Goal: Find specific page/section

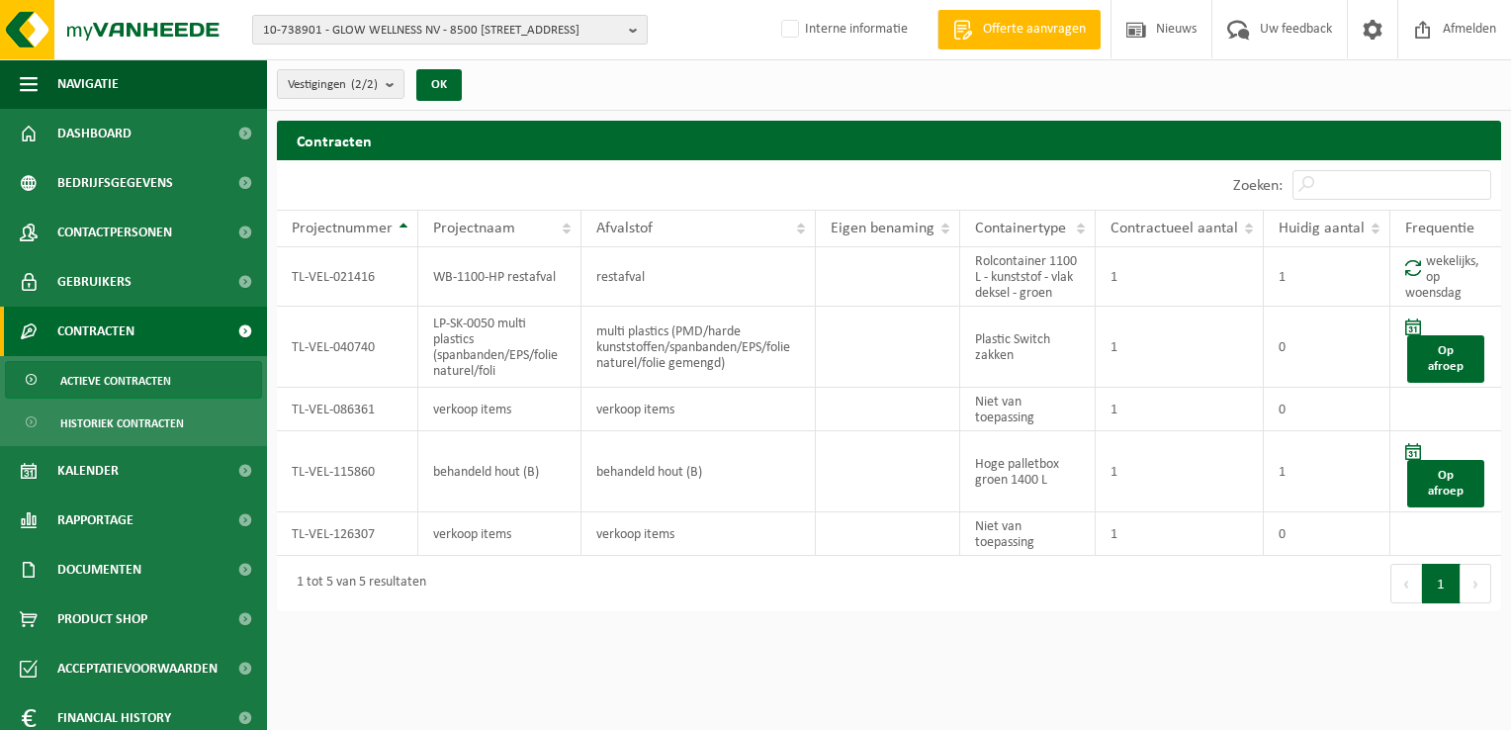
click at [383, 26] on span "10-738901 - GLOW WELLNESS NV - 8500 [STREET_ADDRESS]" at bounding box center [442, 31] width 358 height 30
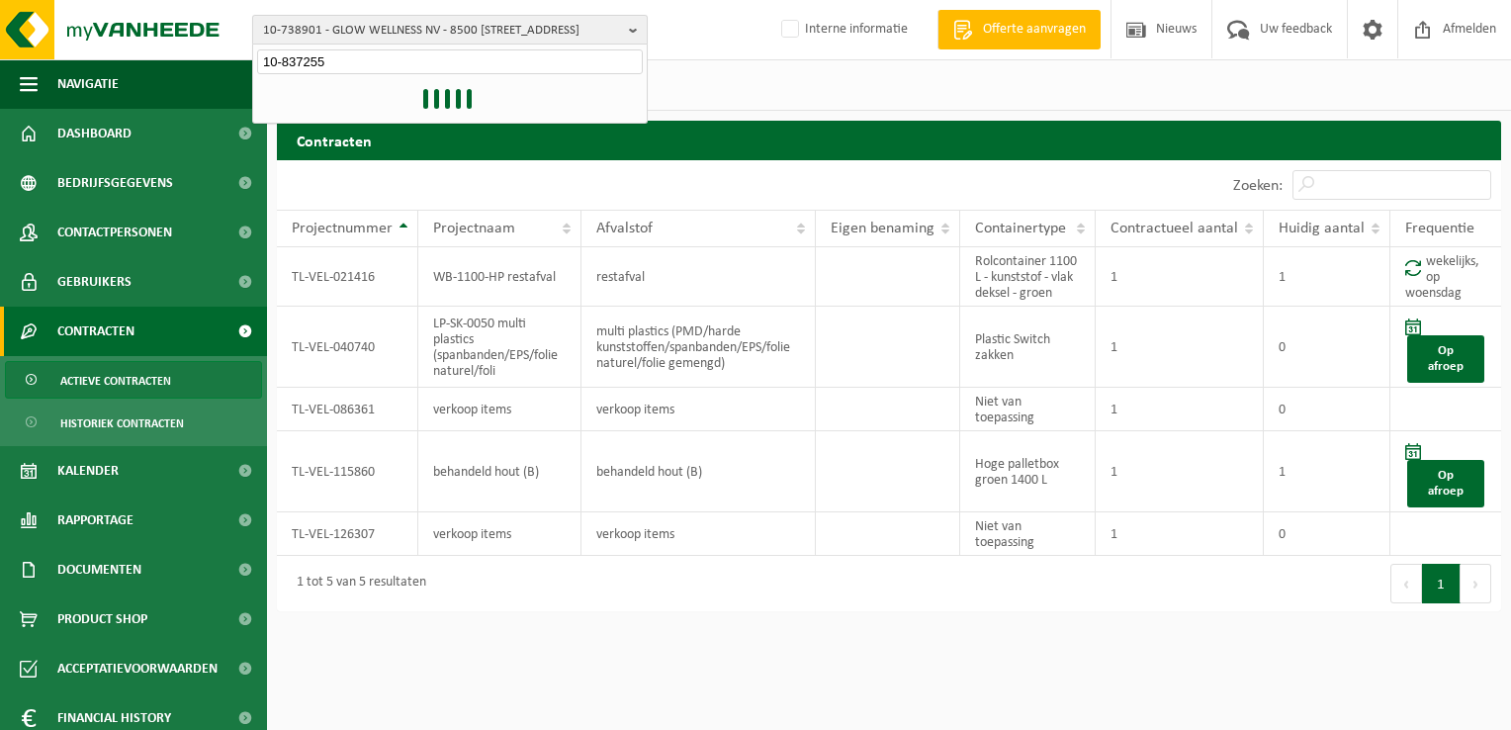
type input "10-837255"
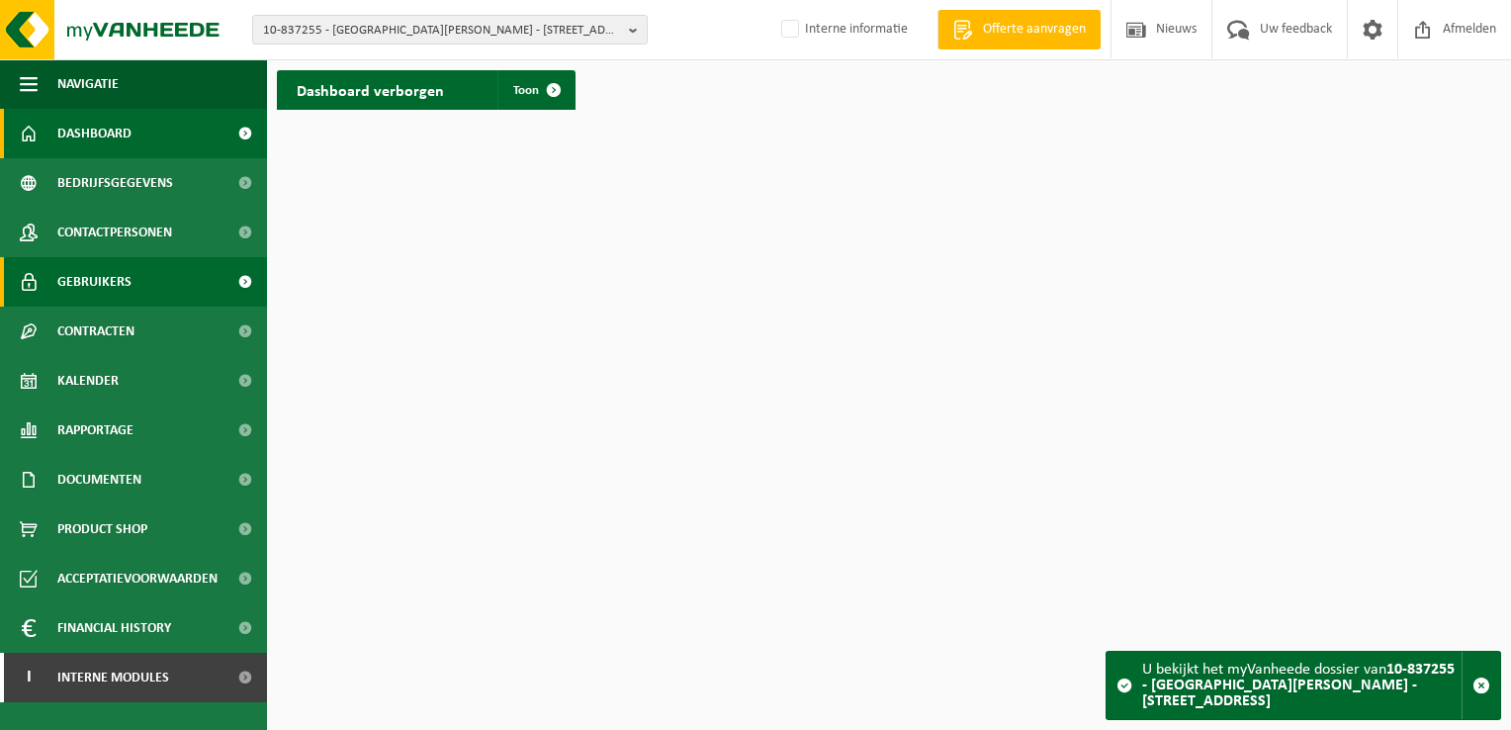
click at [127, 296] on span "Gebruikers" at bounding box center [94, 281] width 74 height 49
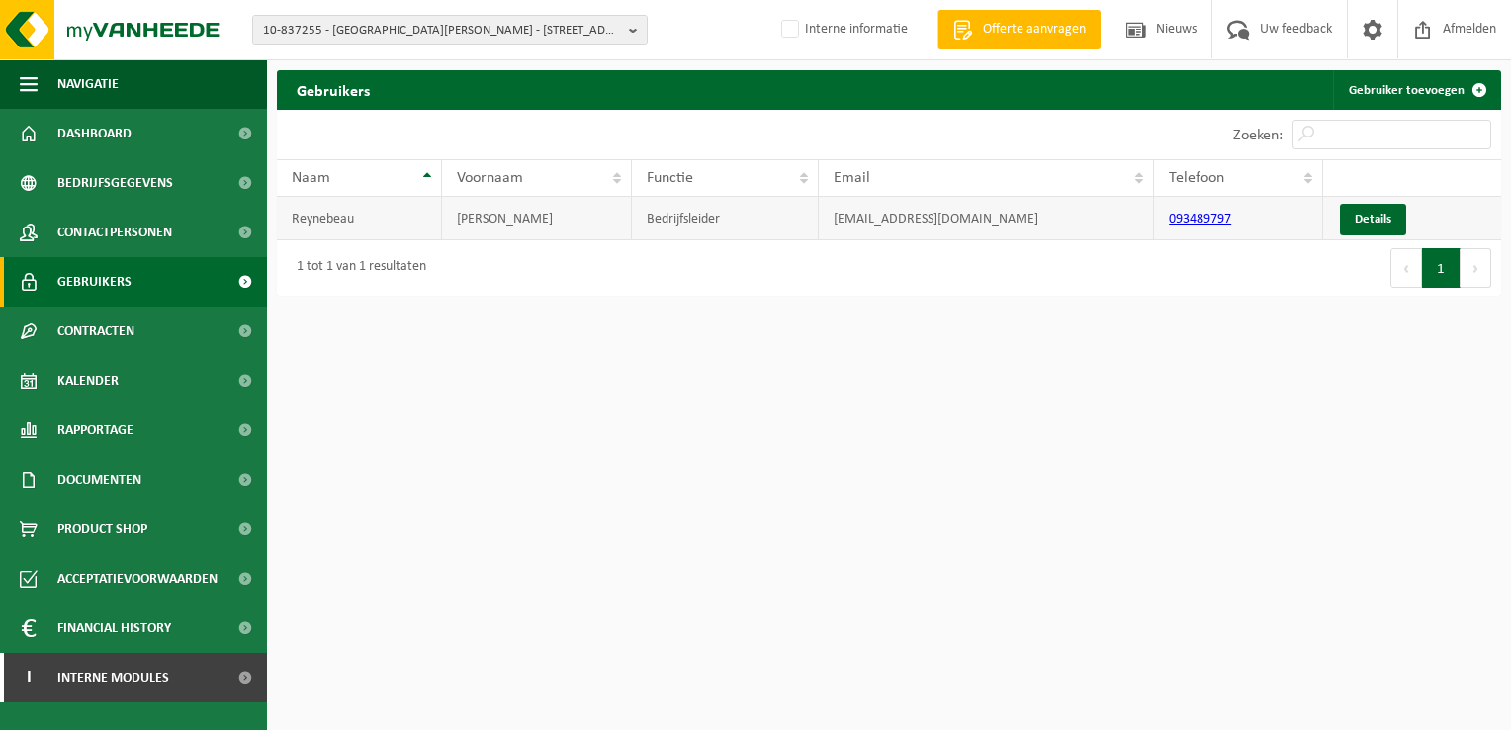
click at [1204, 212] on link "093489797" at bounding box center [1200, 219] width 62 height 15
click at [121, 223] on span "Contactpersonen" at bounding box center [114, 232] width 115 height 49
